Goal: Information Seeking & Learning: Learn about a topic

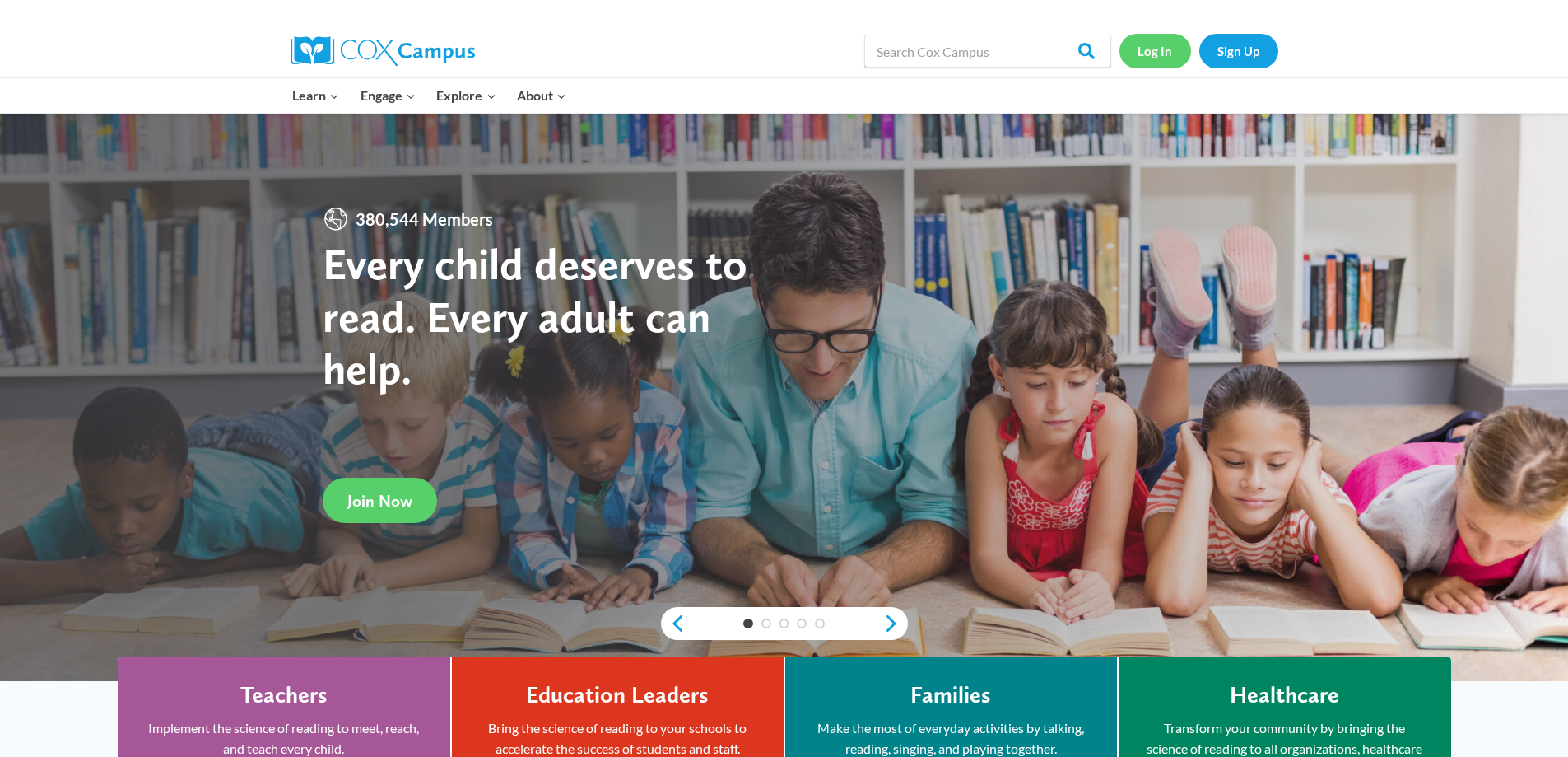
drag, startPoint x: 1178, startPoint y: 57, endPoint x: 1169, endPoint y: 58, distance: 9.1
click at [1178, 57] on link "Log In" at bounding box center [1156, 50] width 72 height 33
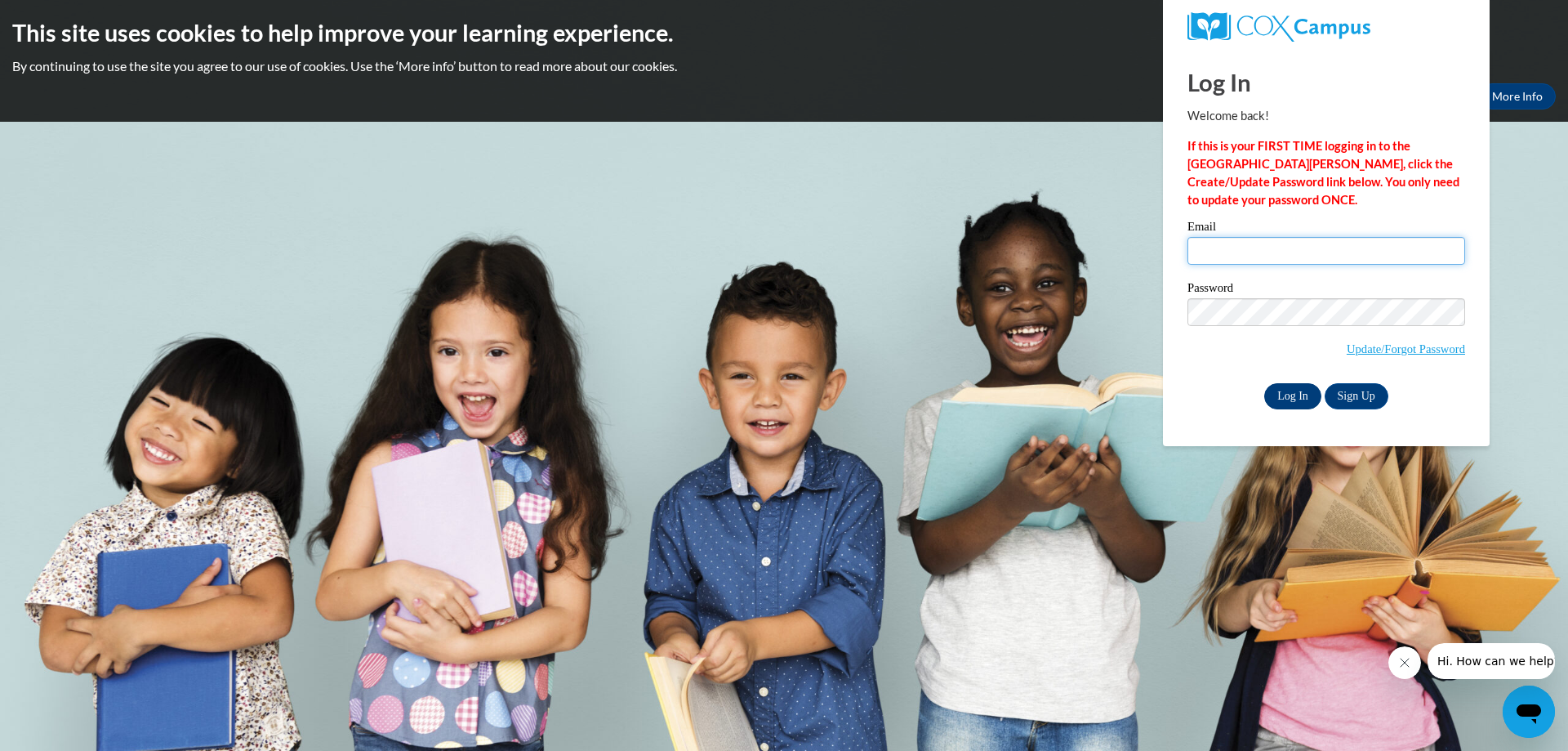
type input "chandler.laportia.c@muscogee.k12.ga.us"
click at [1292, 395] on input "Log In" at bounding box center [1293, 396] width 57 height 26
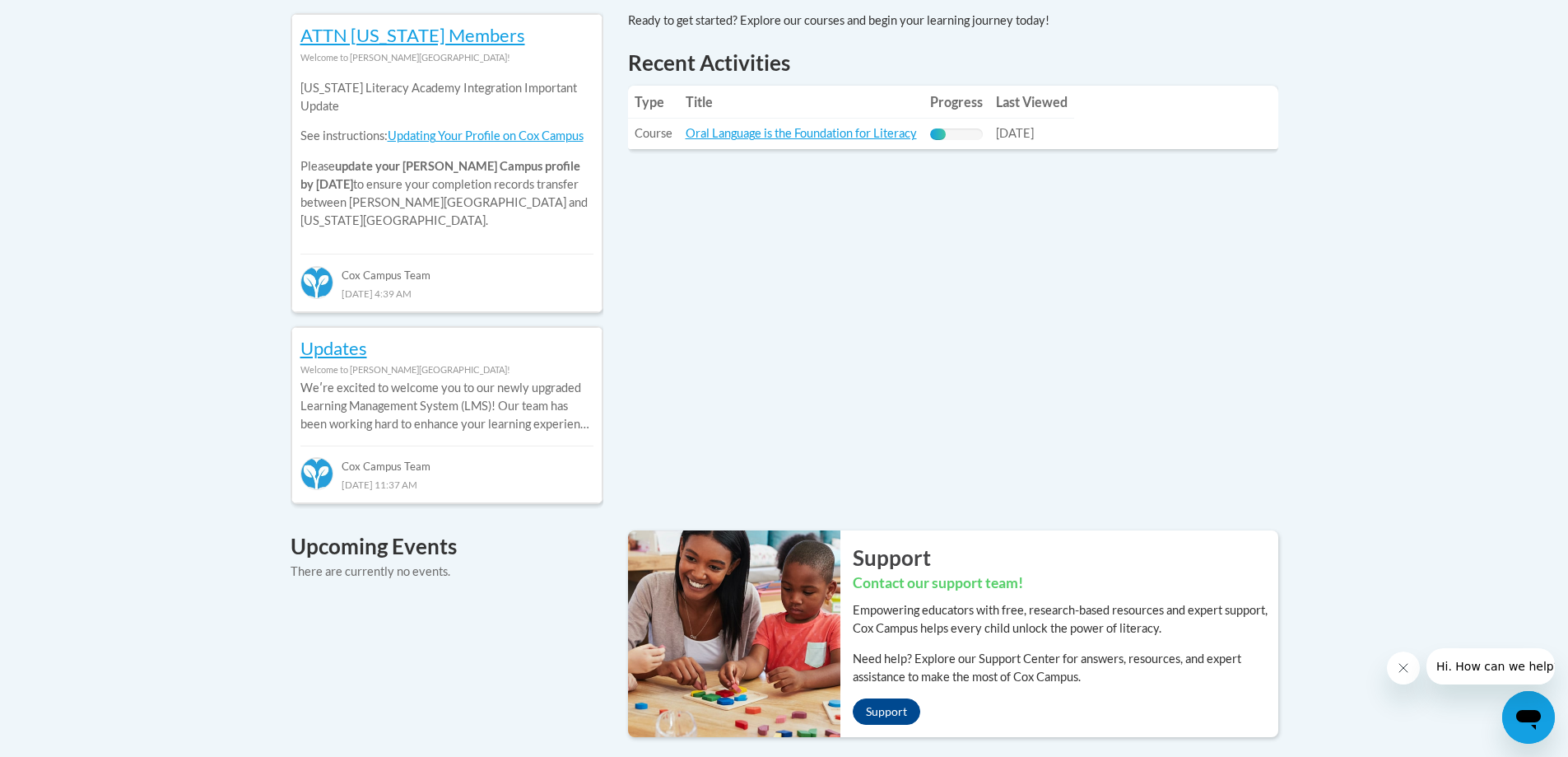
scroll to position [659, 0]
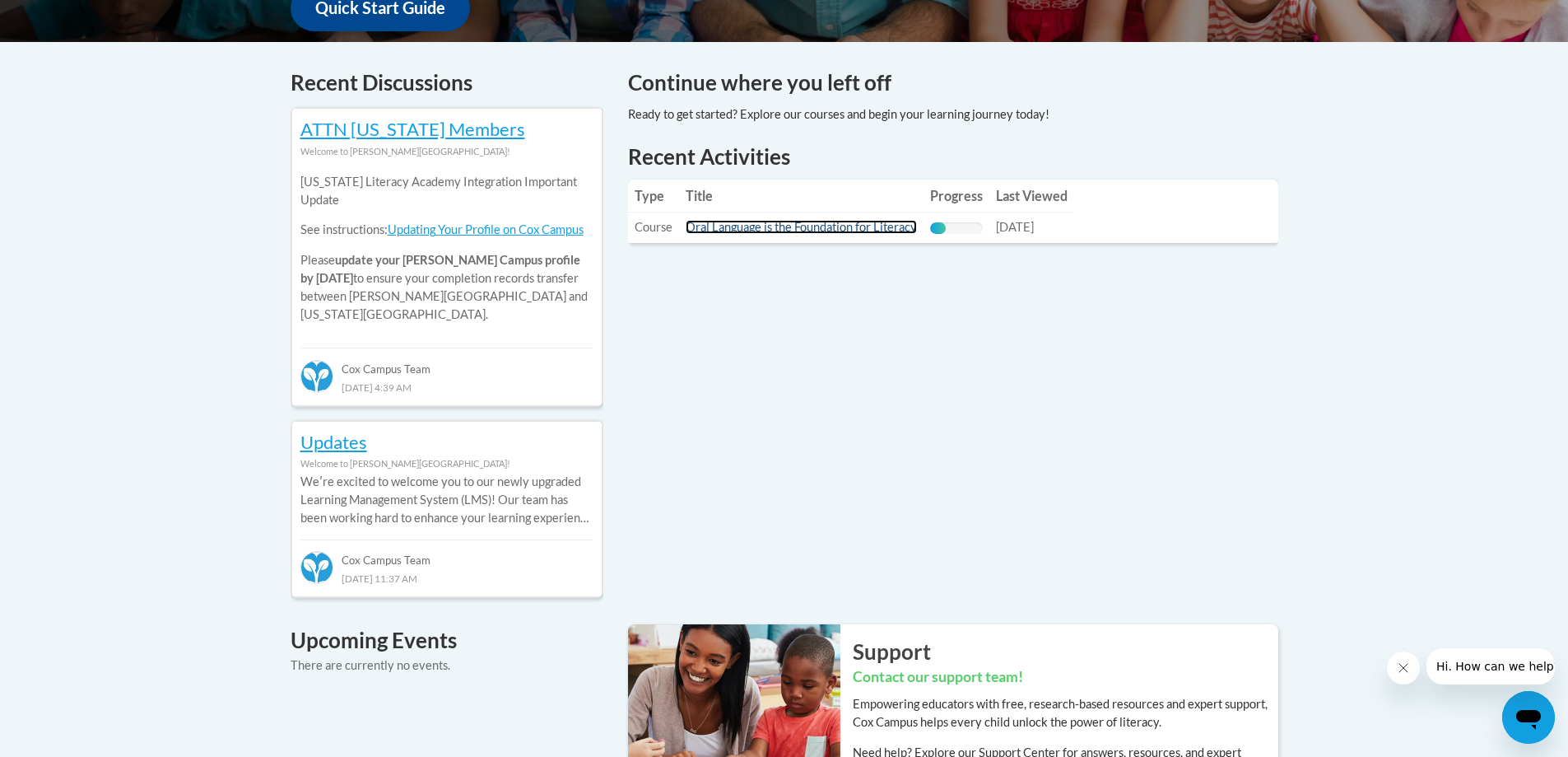
click at [857, 225] on link "Oral Language is the Foundation for Literacy" at bounding box center [802, 227] width 232 height 14
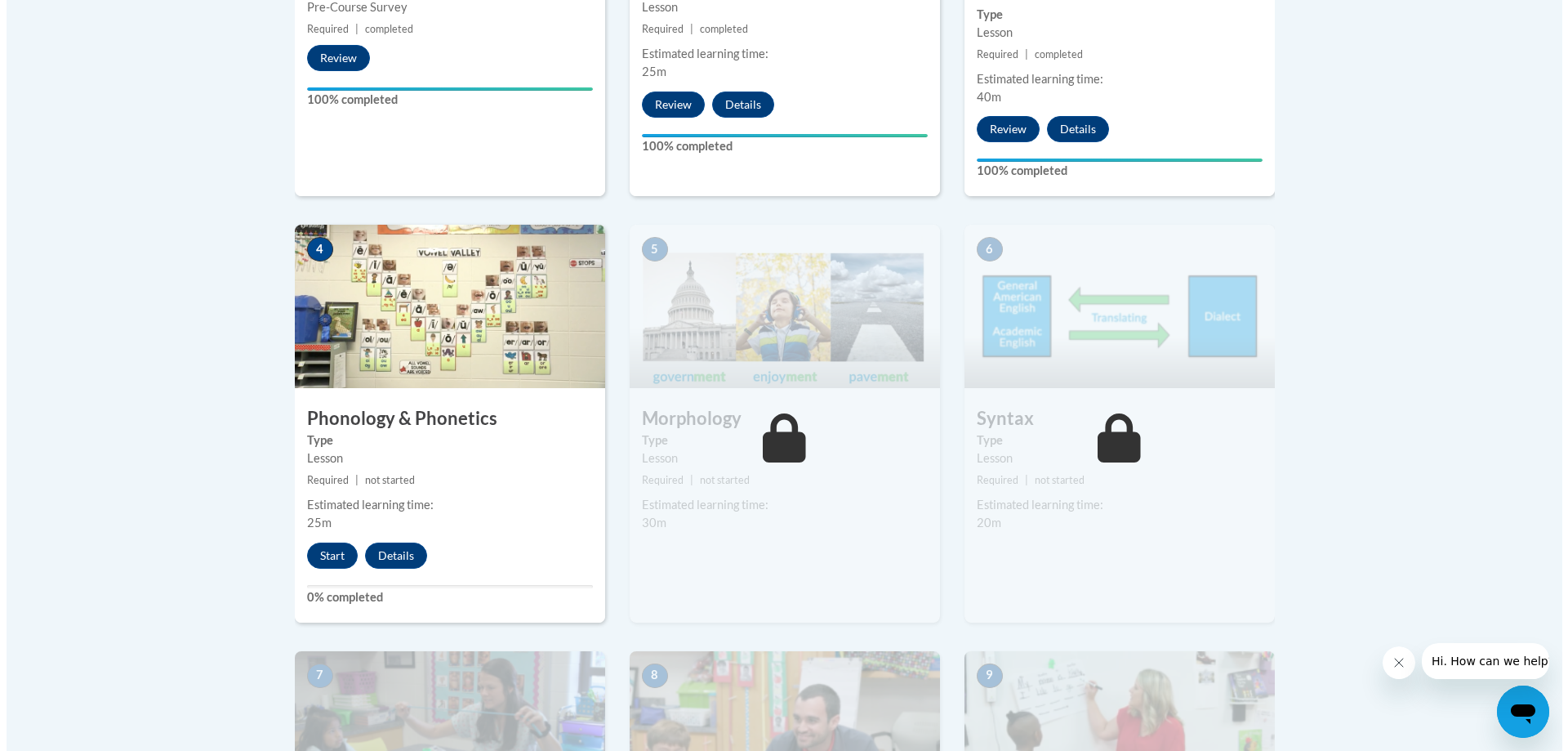
scroll to position [817, 0]
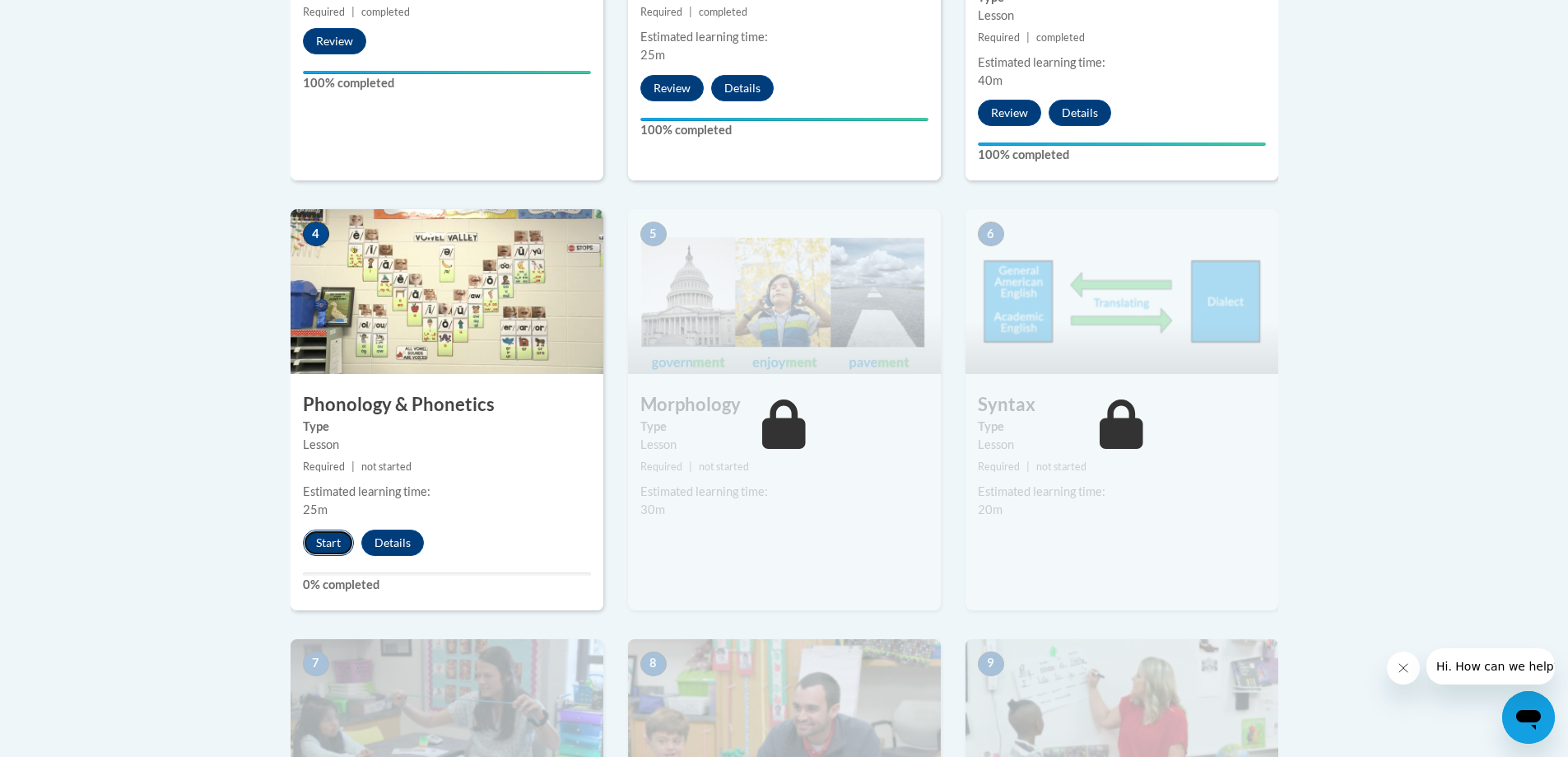
click at [325, 540] on button "Start" at bounding box center [328, 543] width 51 height 26
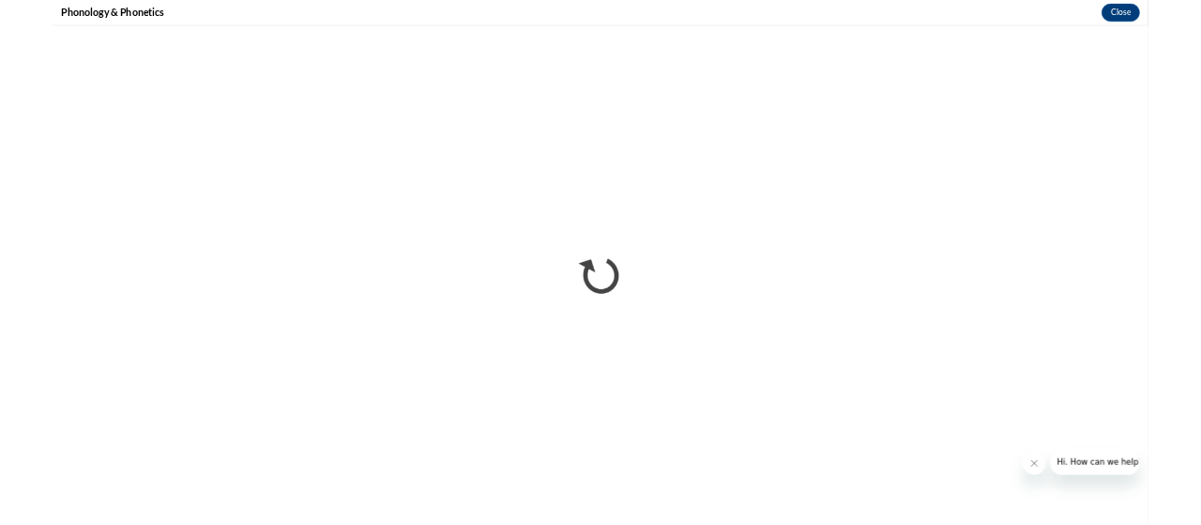
scroll to position [0, 0]
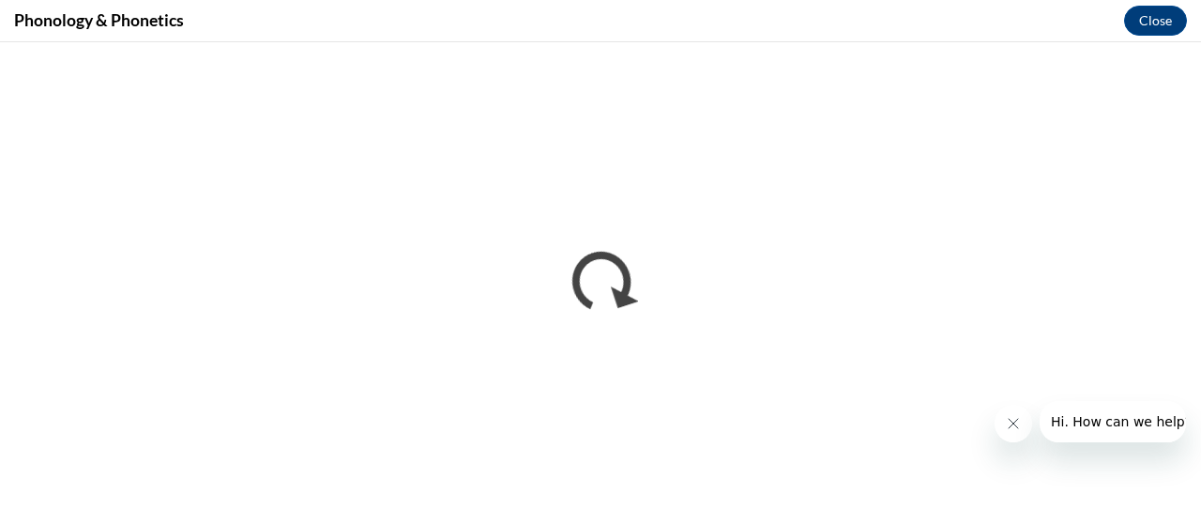
click at [1015, 425] on icon "Close message from company" at bounding box center [1012, 423] width 9 height 9
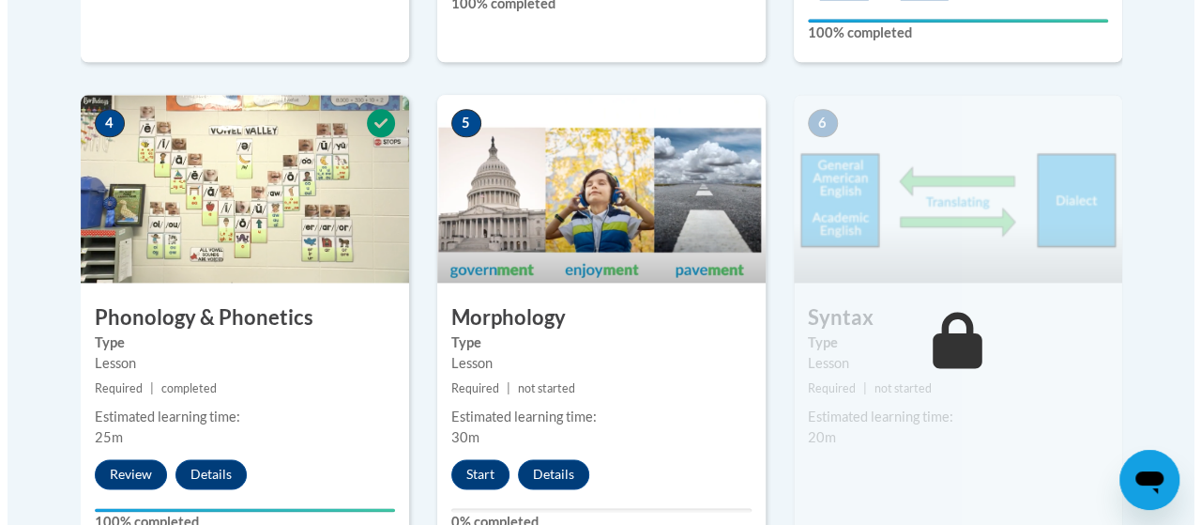
scroll to position [1314, 0]
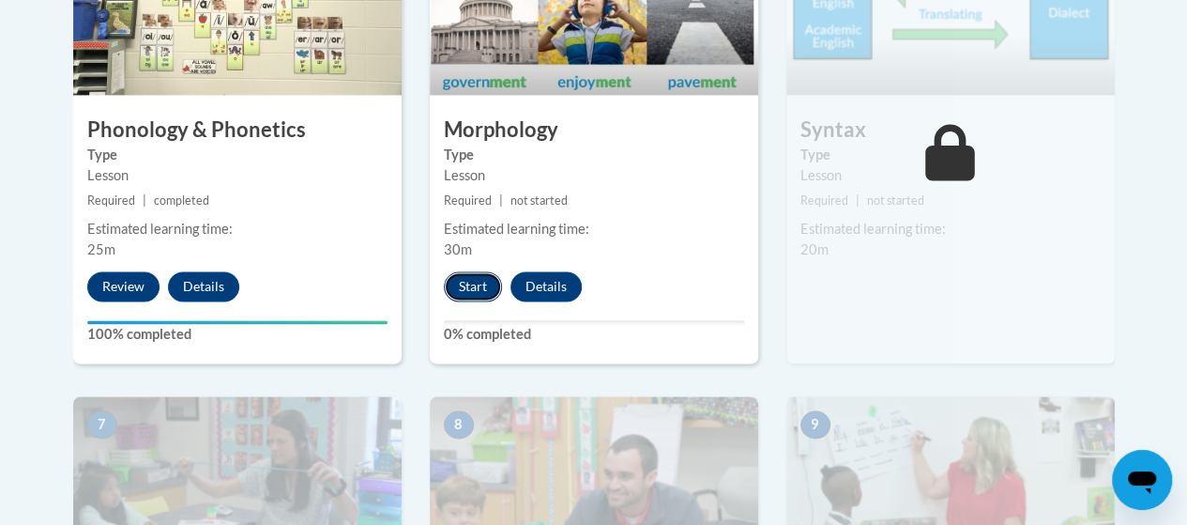
click at [477, 283] on button "Start" at bounding box center [473, 286] width 58 height 30
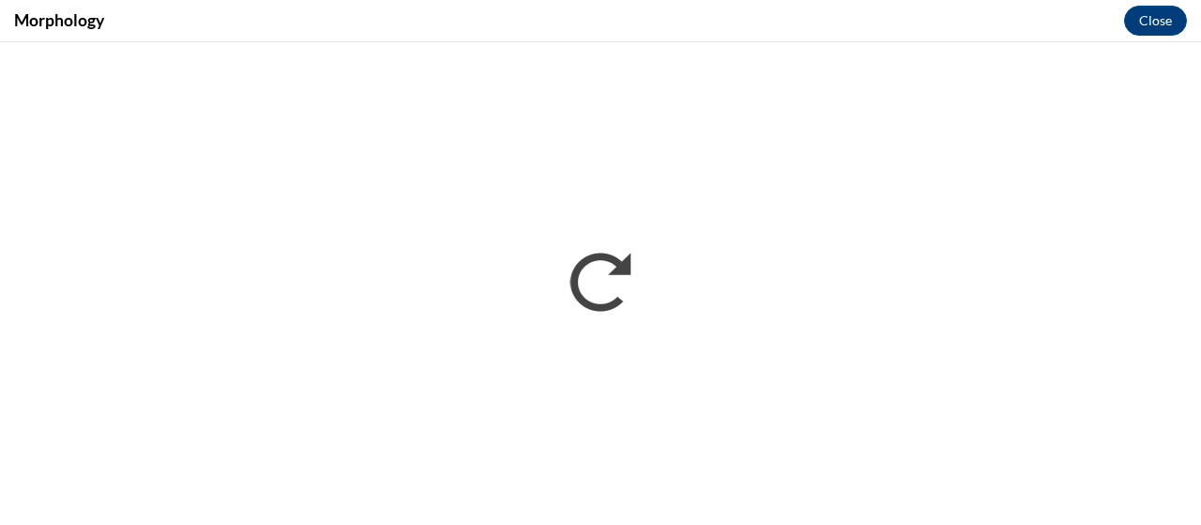
scroll to position [0, 0]
click at [558, 38] on div "Morphology Close" at bounding box center [600, 21] width 1201 height 42
